Goal: Navigation & Orientation: Find specific page/section

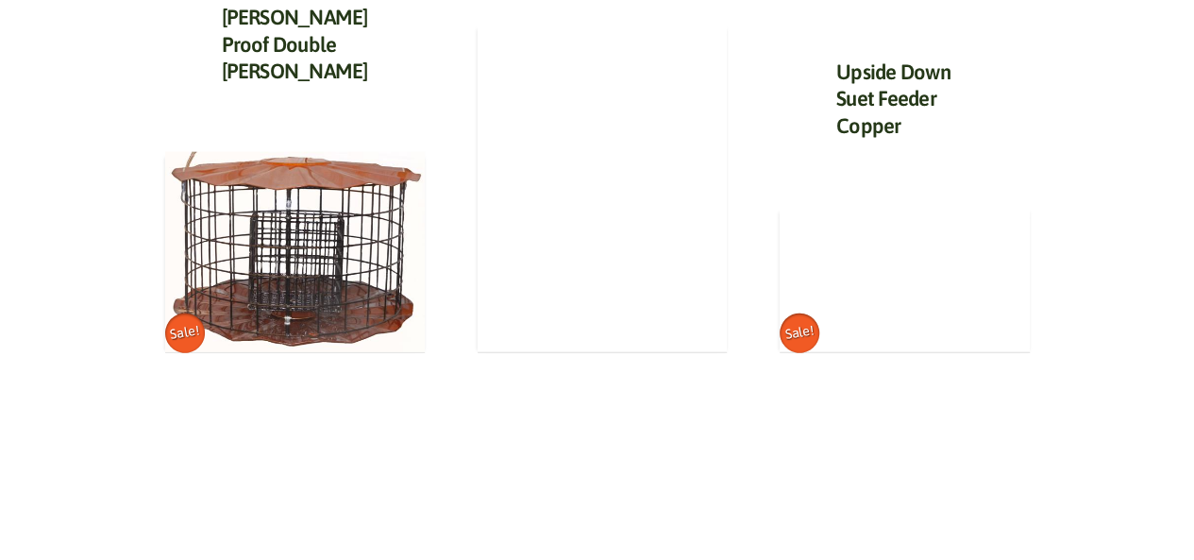
scroll to position [2302, 0]
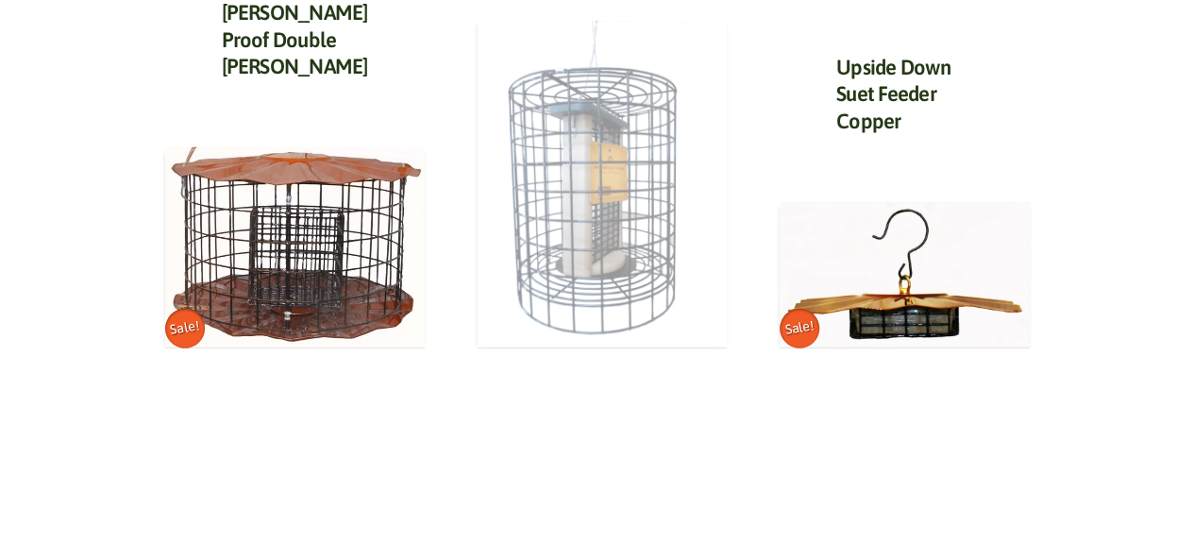
click at [602, 334] on img at bounding box center [603, 183] width 250 height 329
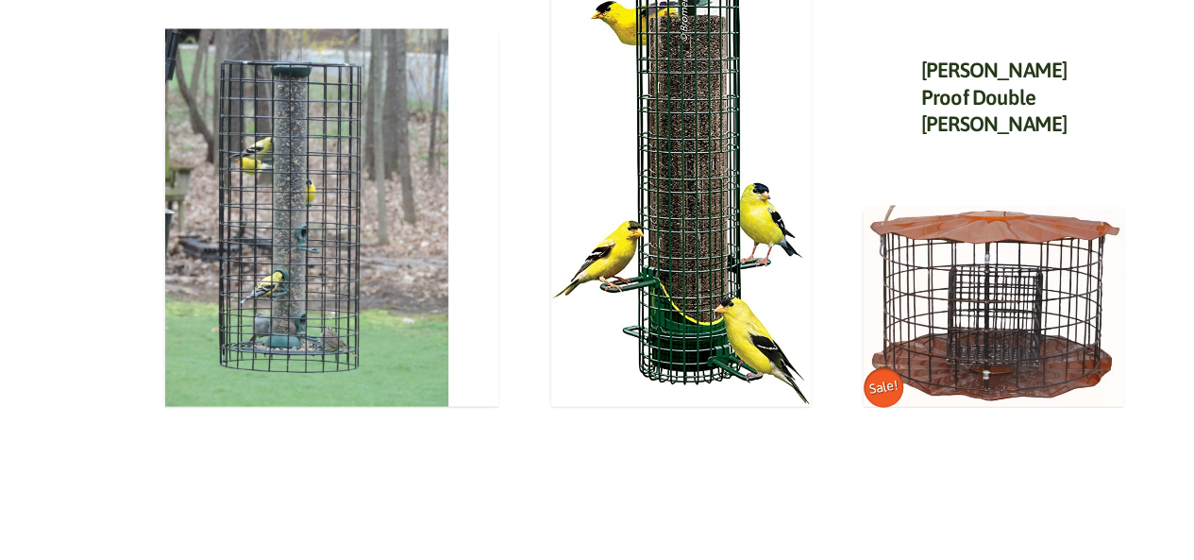
scroll to position [1637, 0]
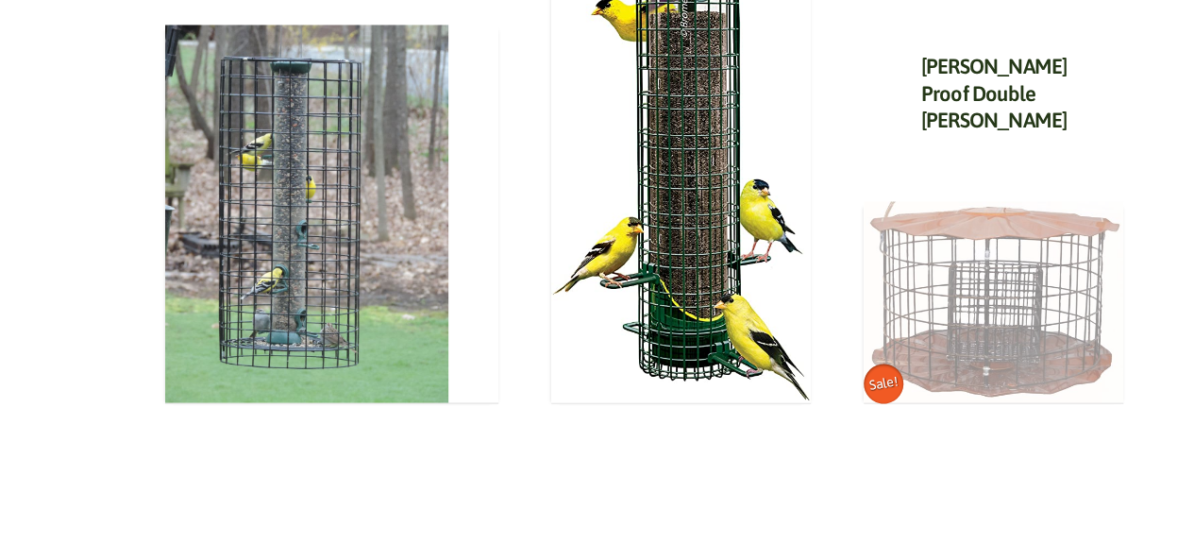
click at [919, 267] on img at bounding box center [994, 301] width 260 height 201
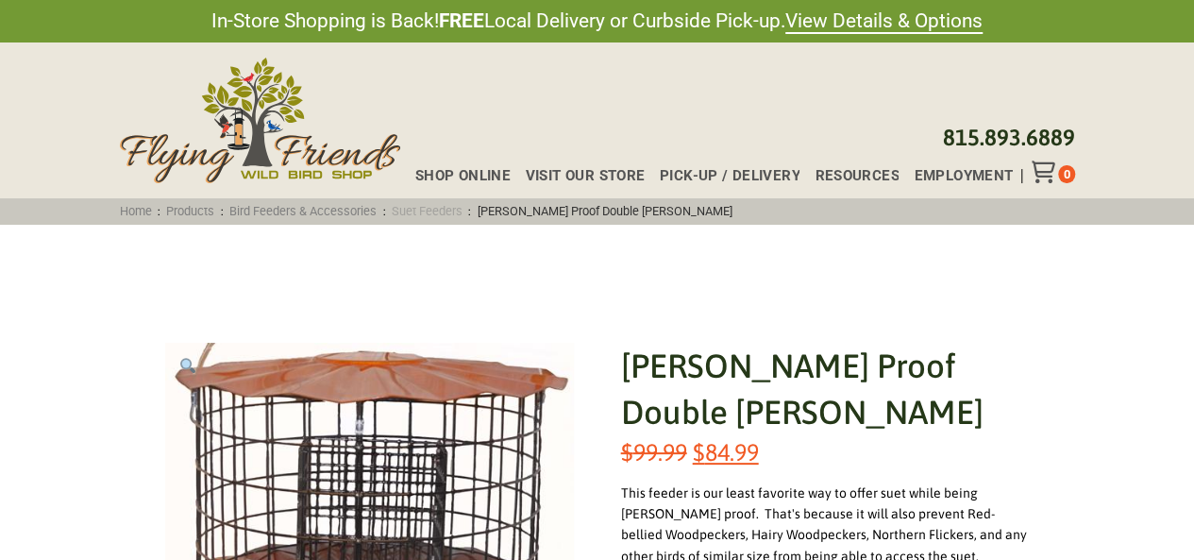
click at [440, 210] on link "Suet Feeders" at bounding box center [426, 211] width 83 height 14
